Goal: Navigation & Orientation: Find specific page/section

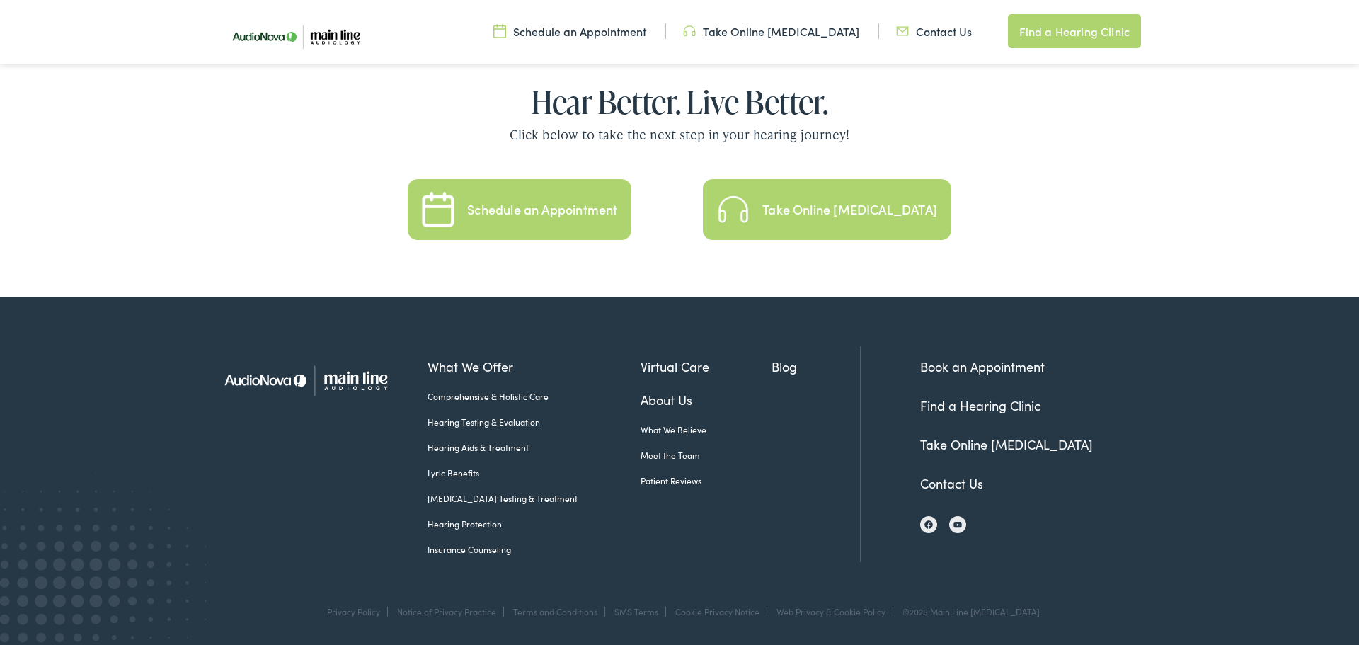
scroll to position [3088, 0]
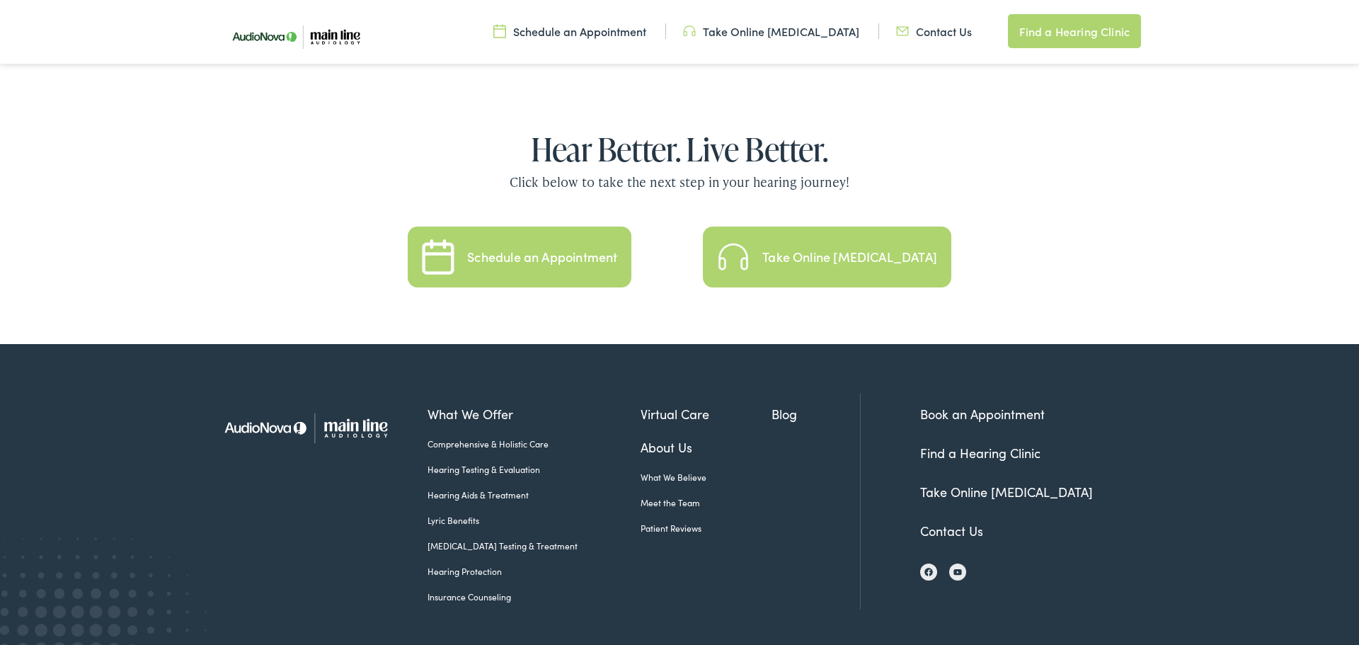
click at [948, 522] on link "Contact Us" at bounding box center [951, 531] width 63 height 18
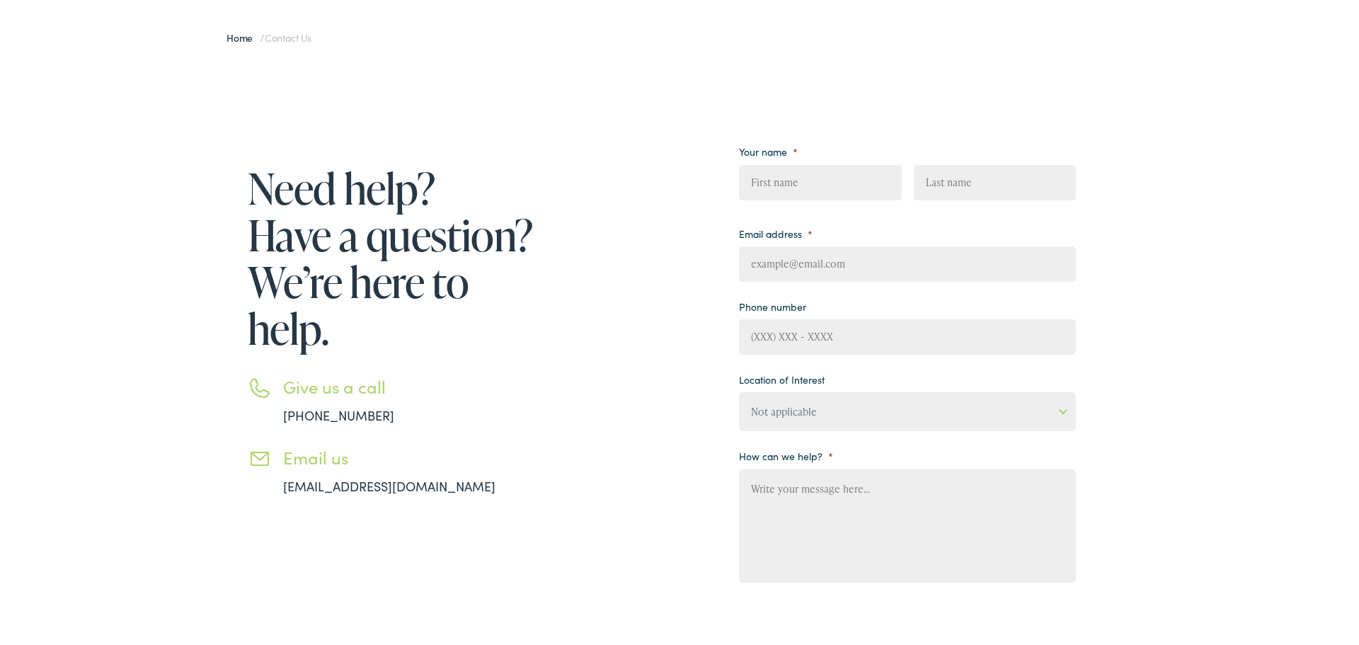
scroll to position [108, 0]
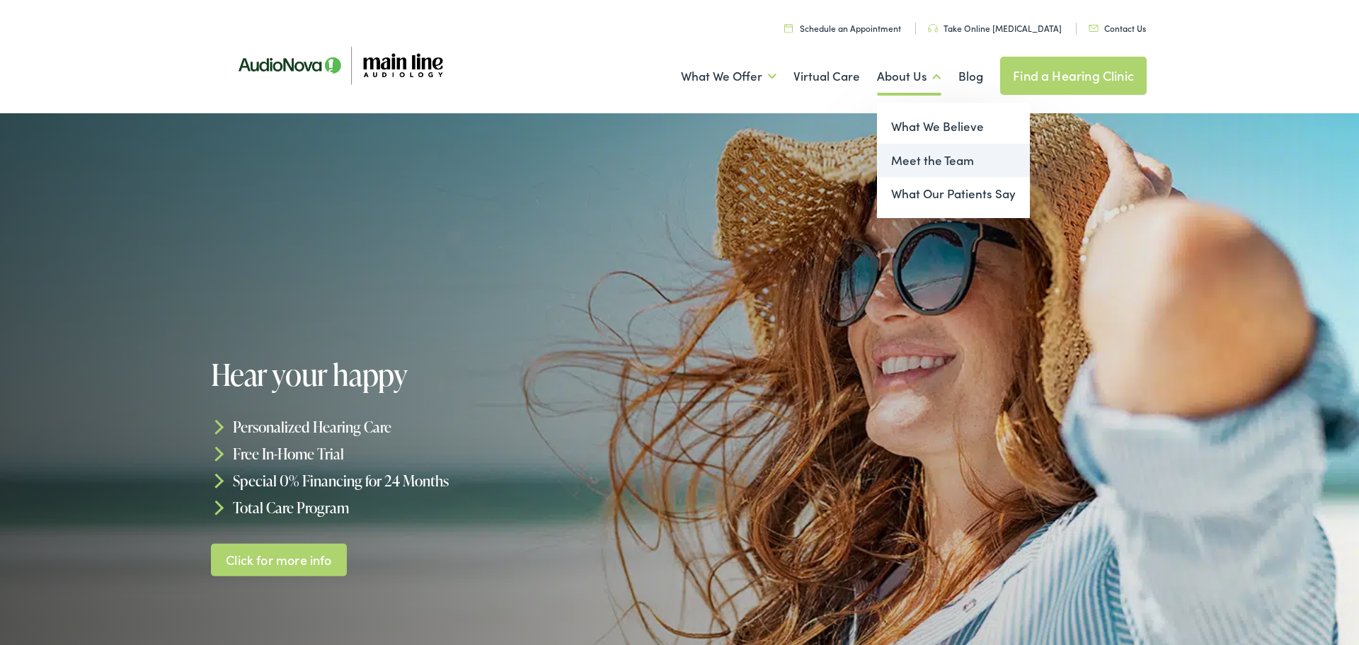
click at [921, 161] on link "Meet the Team" at bounding box center [953, 161] width 153 height 34
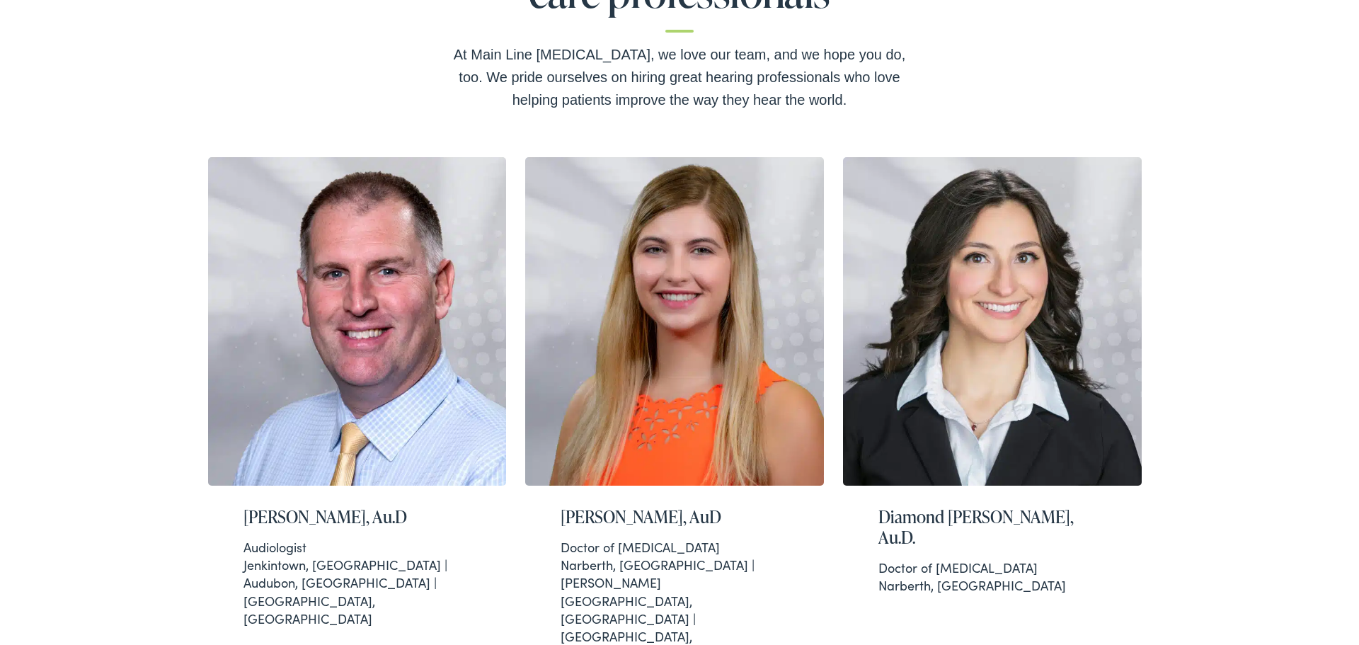
scroll to position [38, 0]
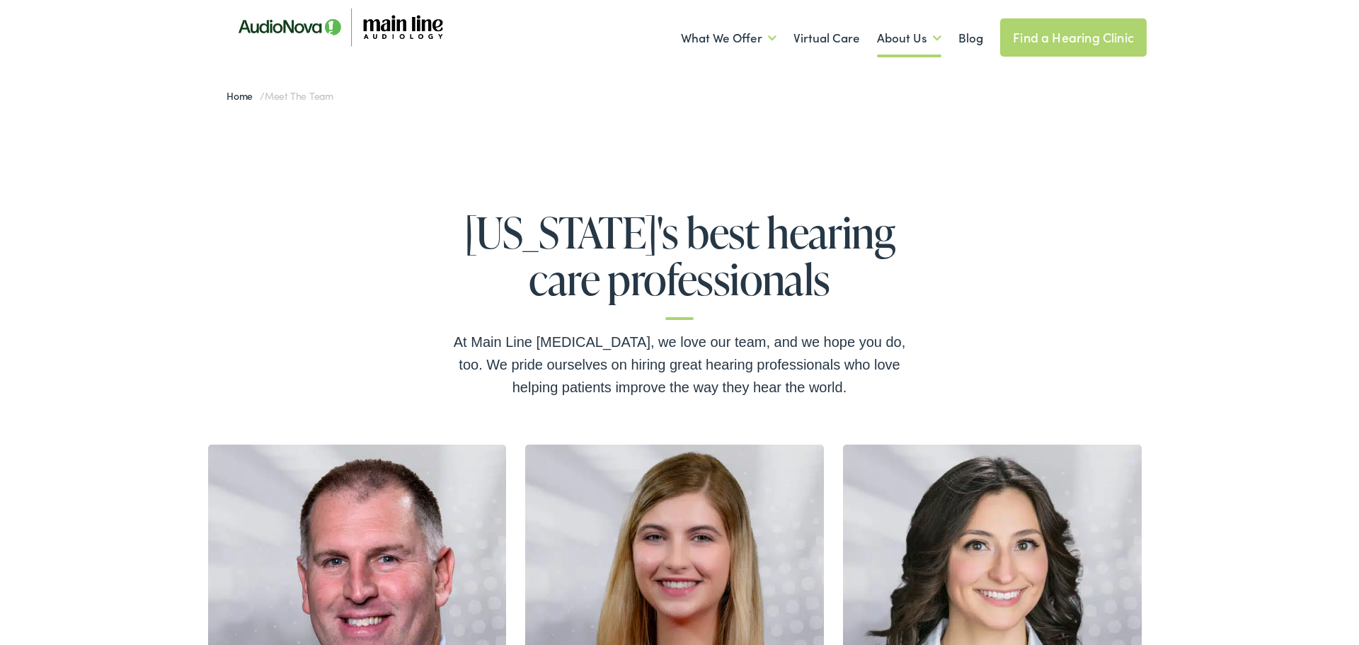
click at [1078, 31] on link "Find a Hearing Clinic" at bounding box center [1073, 37] width 147 height 38
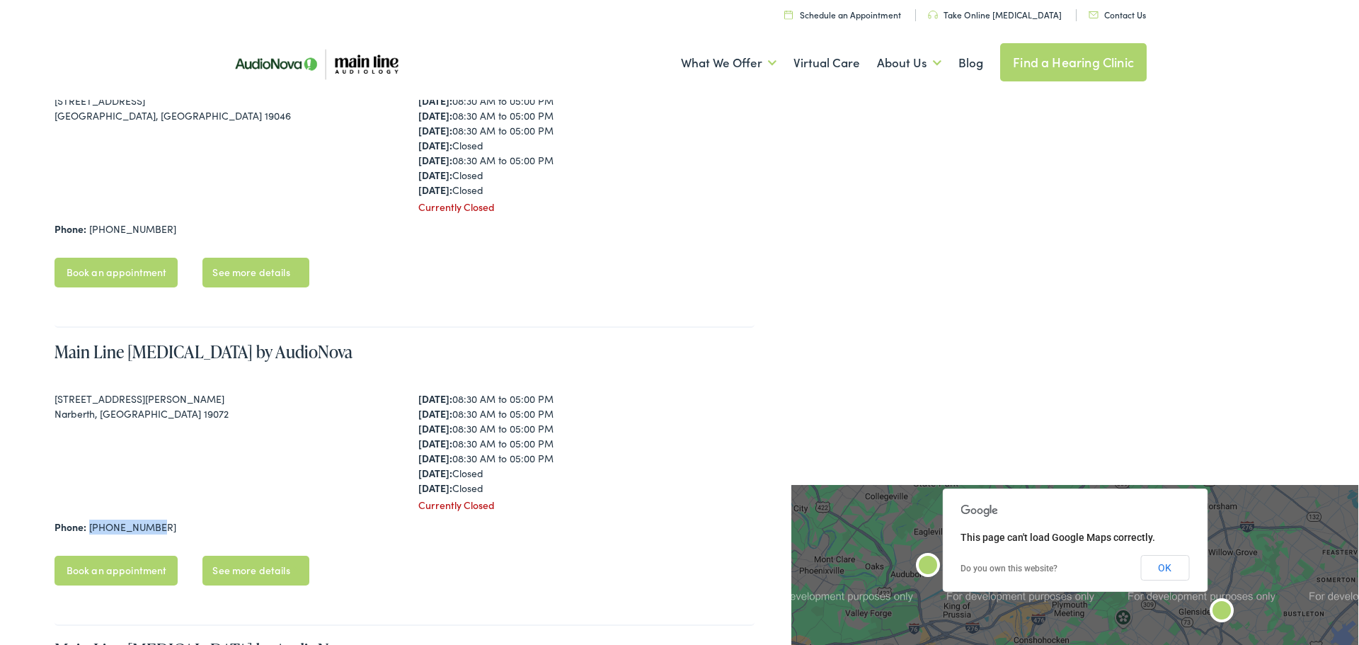
scroll to position [428, 0]
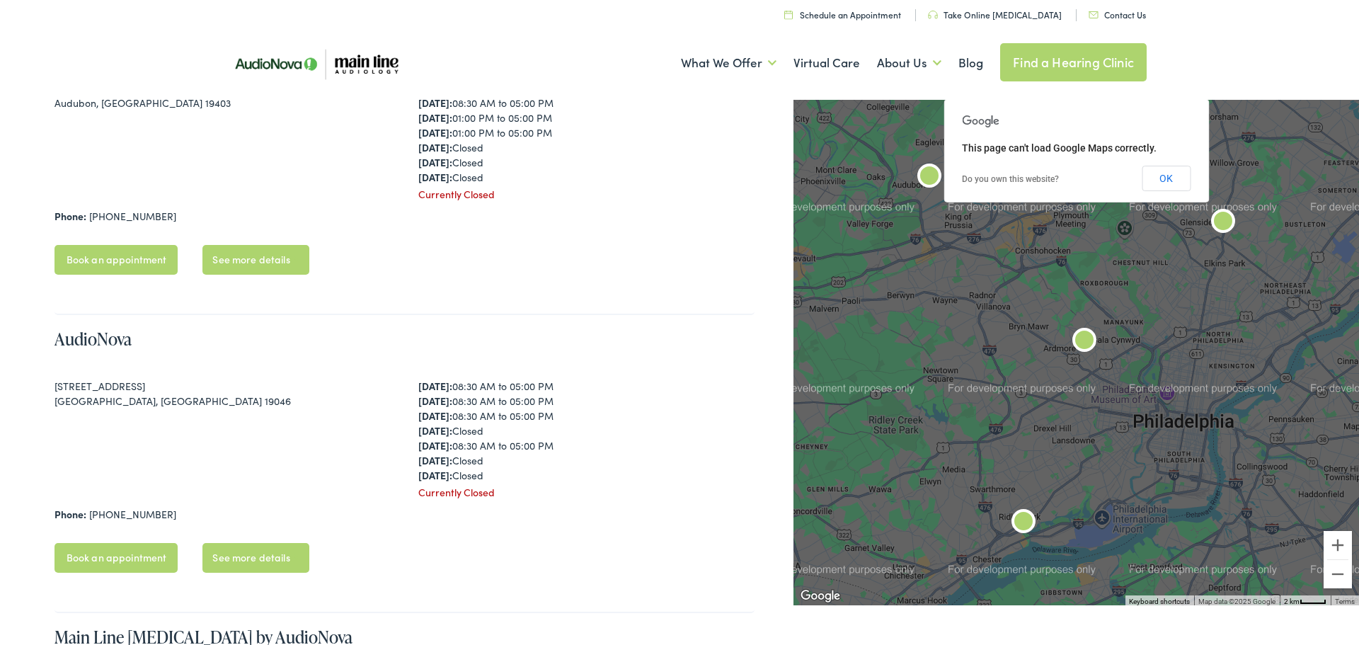
click at [646, 23] on nav "Menu Close Schedule an Appointment Take Online Hearing Test Contact Us Find a H…" at bounding box center [679, 13] width 934 height 26
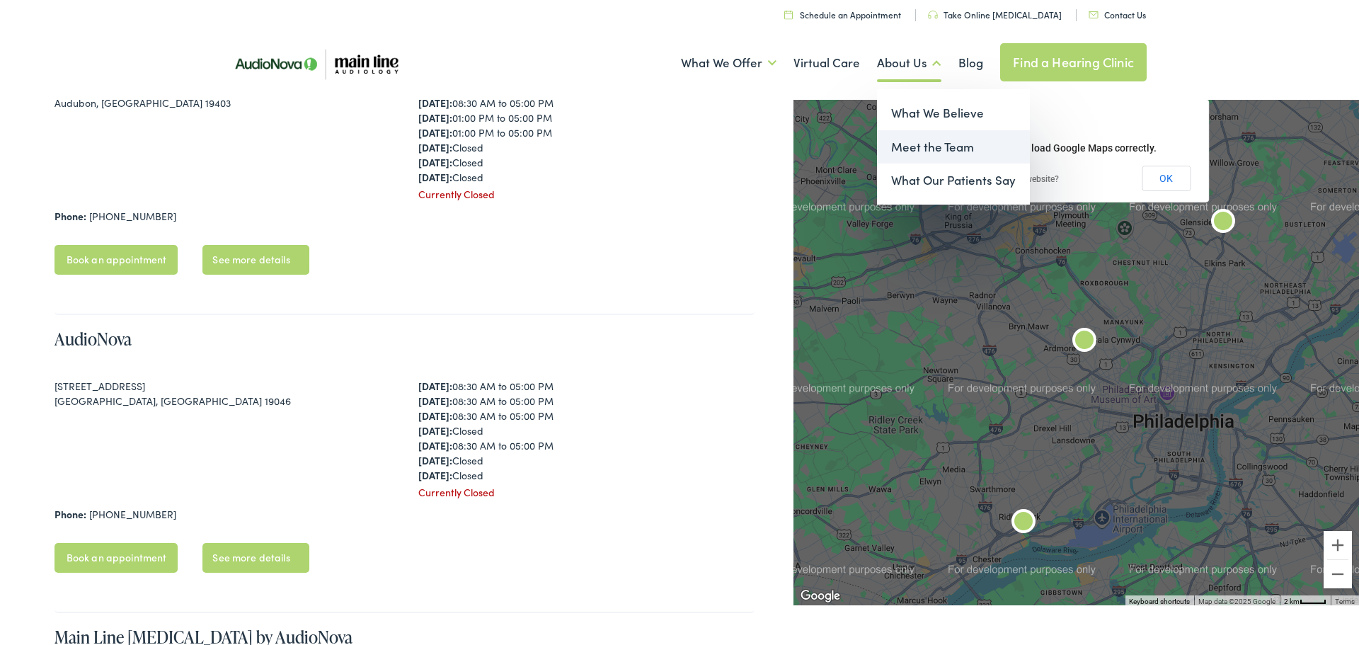
click at [929, 135] on link "Meet the Team" at bounding box center [953, 147] width 153 height 34
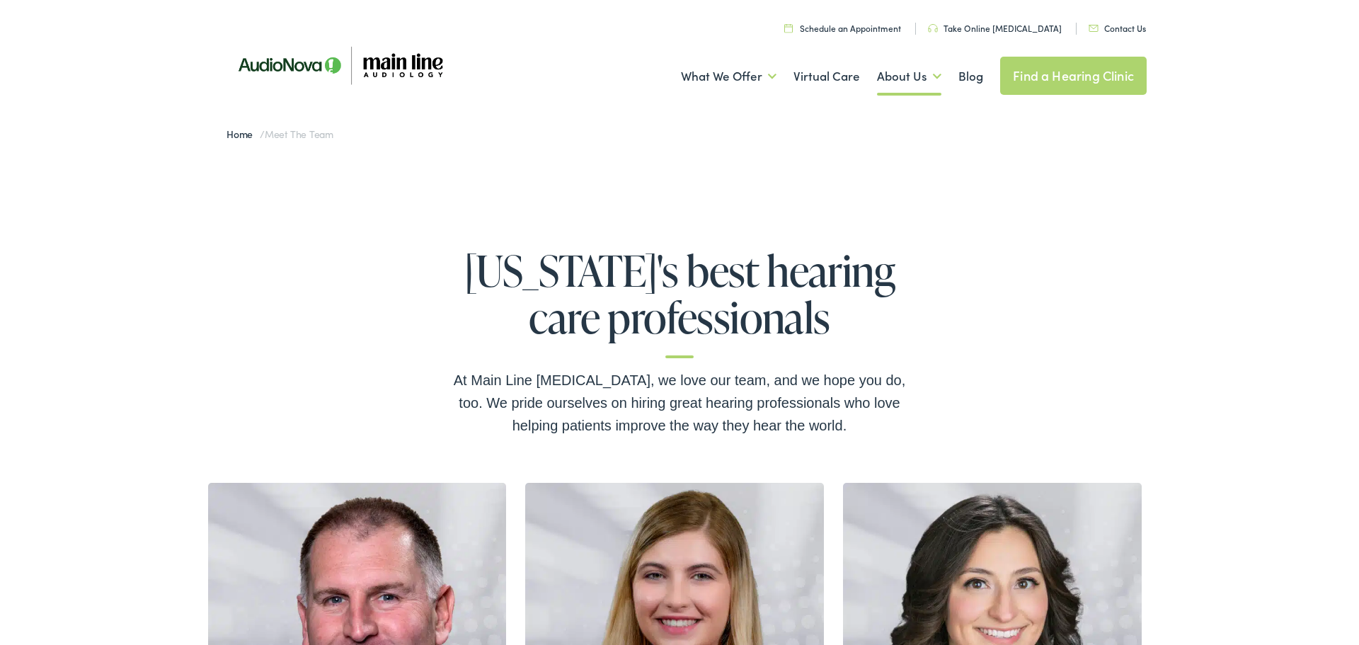
click at [428, 73] on img at bounding box center [339, 65] width 255 height 86
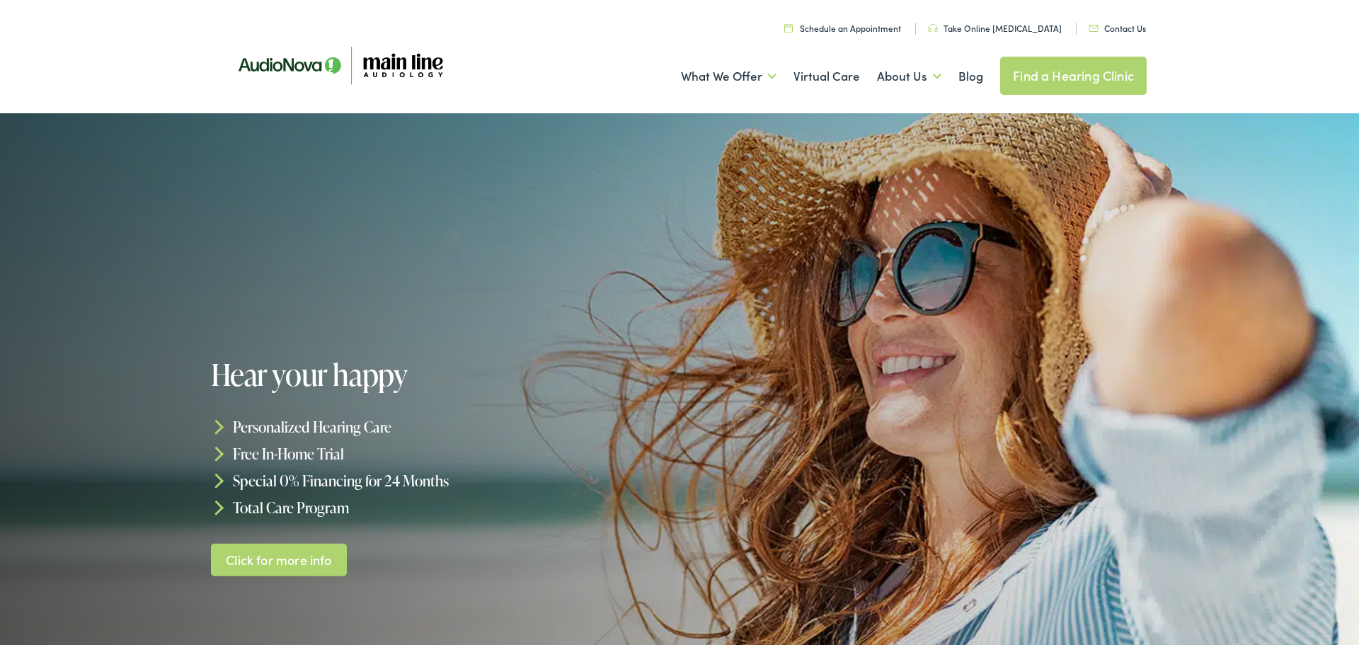
click at [294, 67] on img at bounding box center [339, 65] width 255 height 86
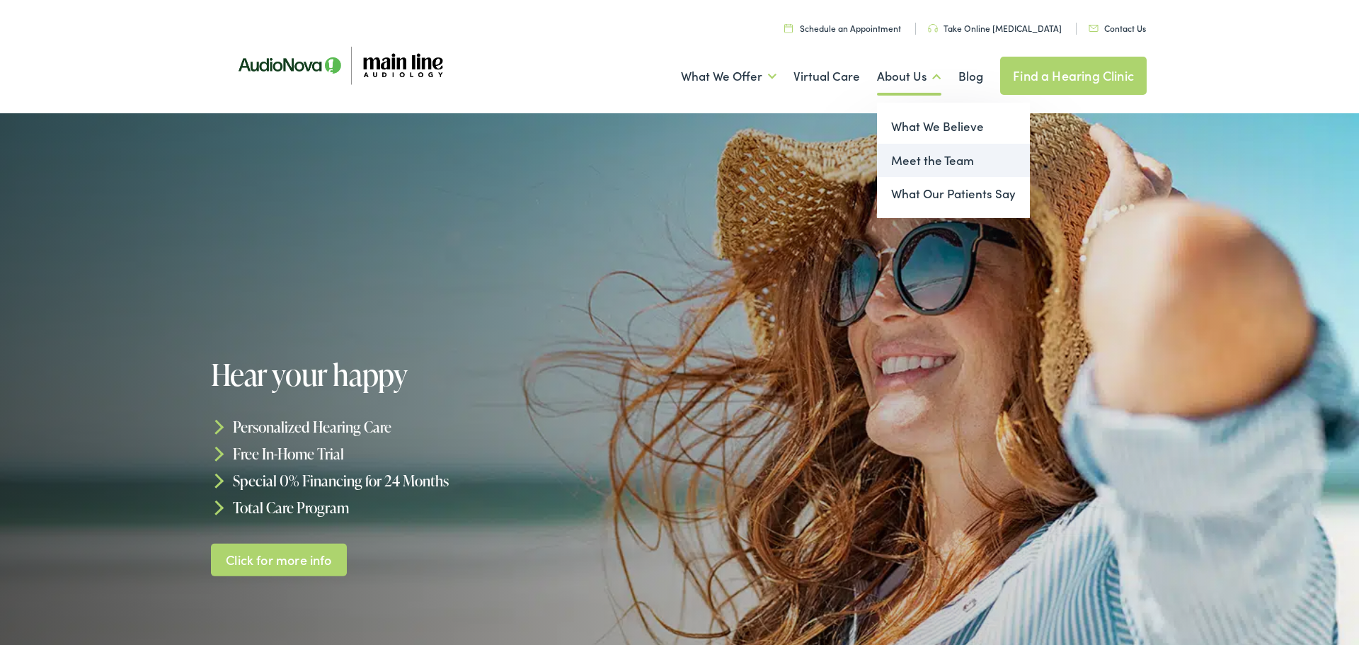
click at [917, 163] on link "Meet the Team" at bounding box center [953, 161] width 153 height 34
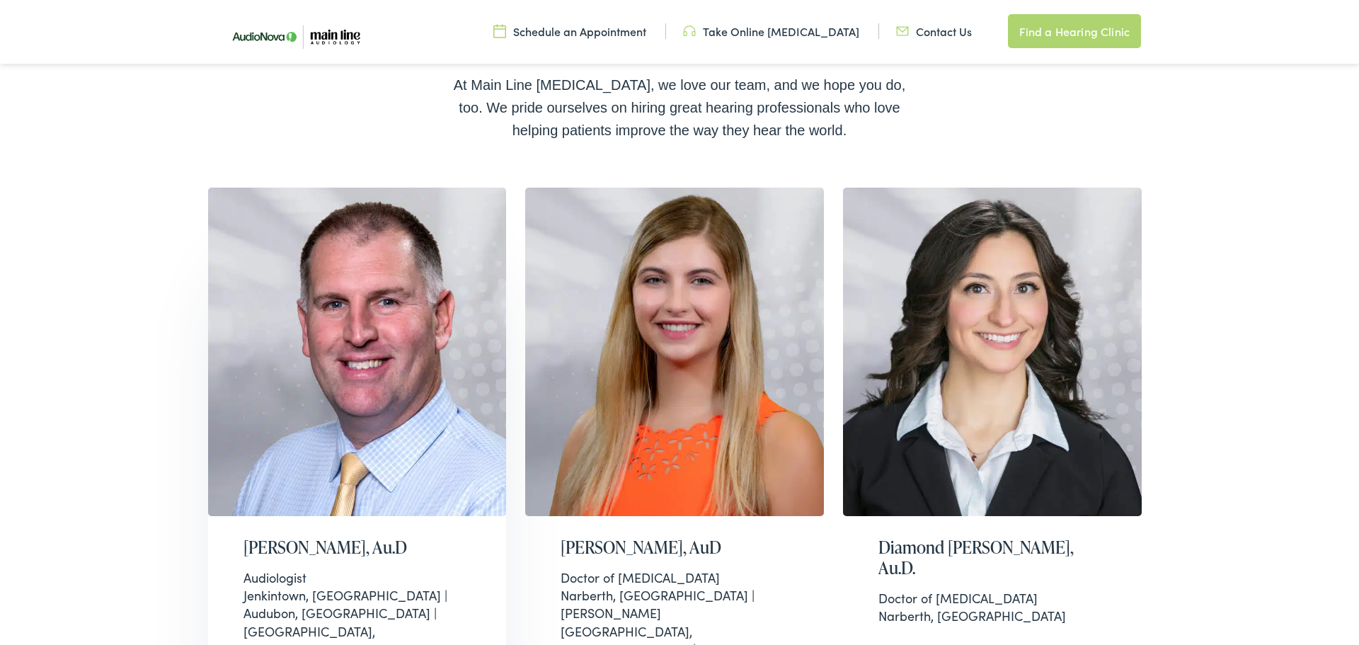
scroll to position [365, 0]
